Goal: Information Seeking & Learning: Learn about a topic

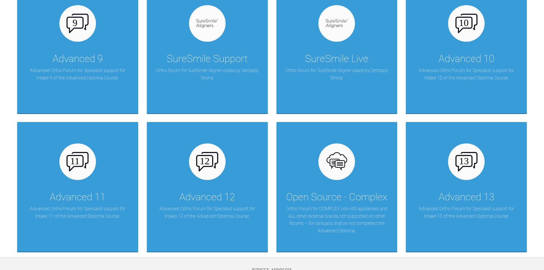
scroll to position [571, 0]
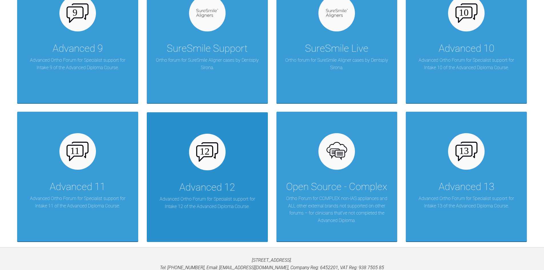
click at [209, 167] on div at bounding box center [207, 152] width 37 height 37
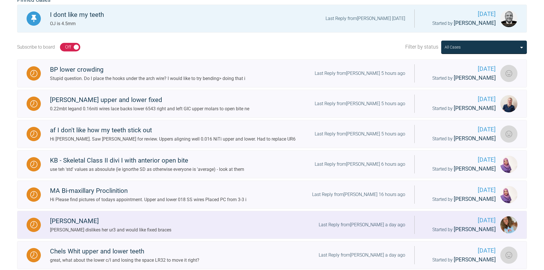
scroll to position [29, 0]
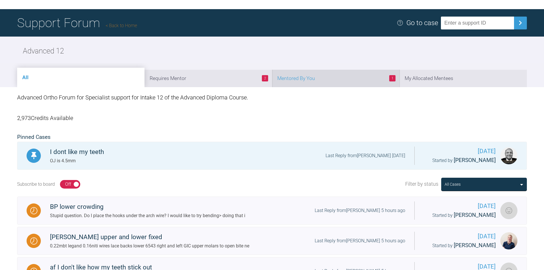
click at [335, 80] on li "1 Mentored By You" at bounding box center [335, 78] width 127 height 17
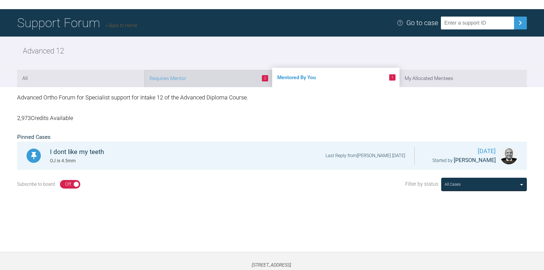
click at [210, 78] on li "2 Requires Mentor" at bounding box center [207, 78] width 127 height 17
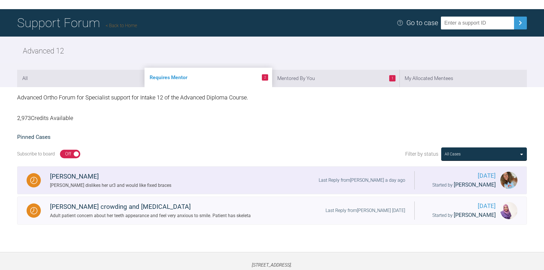
scroll to position [59, 0]
